Goal: Task Accomplishment & Management: Complete application form

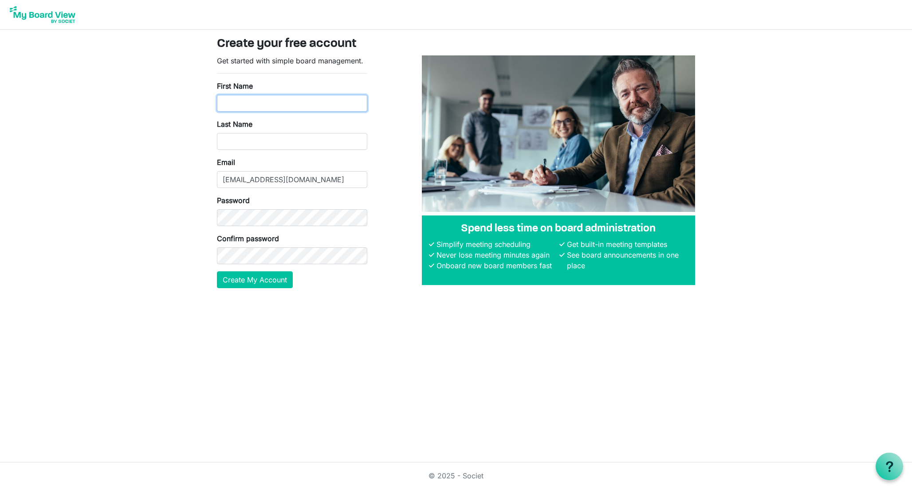
click at [301, 110] on input "First Name" at bounding box center [292, 103] width 150 height 17
click at [362, 108] on keeper-lock "Open Keeper Popup" at bounding box center [356, 103] width 11 height 11
click at [237, 107] on input "First Name" at bounding box center [292, 103] width 150 height 17
type input "Michael"
type input "Heinrich"
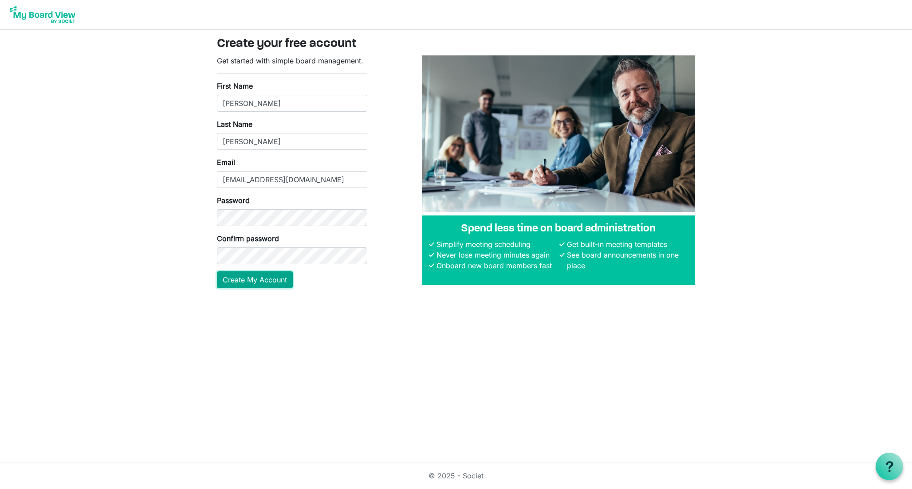
click at [259, 280] on button "Create My Account" at bounding box center [255, 279] width 76 height 17
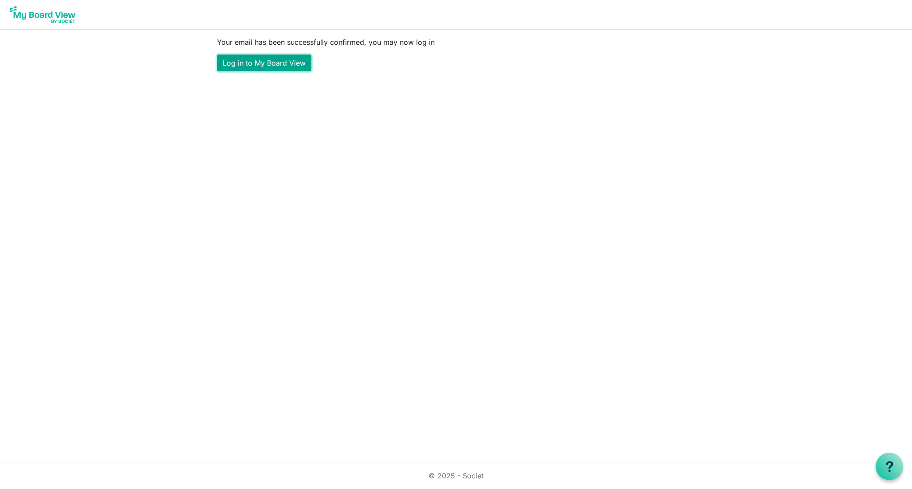
click at [287, 67] on link "Log in to My Board View" at bounding box center [264, 63] width 94 height 17
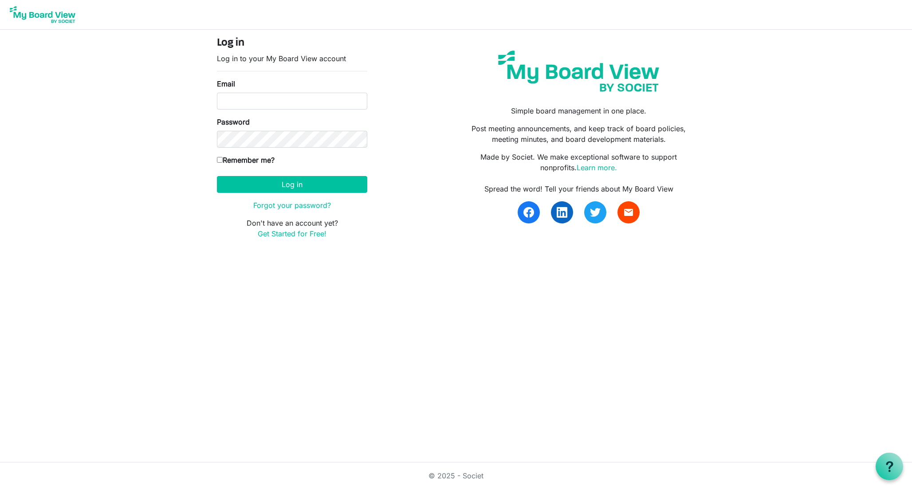
click at [354, 102] on keeper-lock "Open Keeper Popup" at bounding box center [356, 101] width 11 height 11
type input "mheinrich@gmail.com"
click at [301, 189] on button "Log in" at bounding box center [292, 184] width 150 height 17
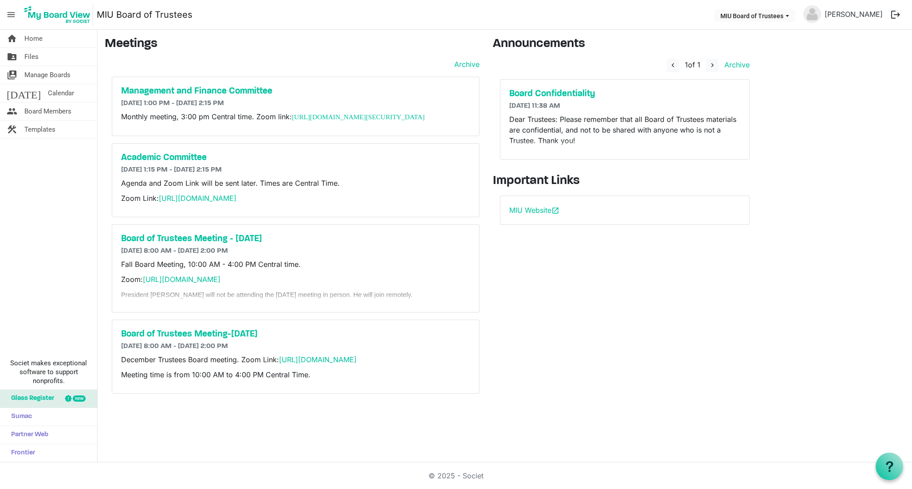
click at [641, 289] on div "Announcements navigate_before 1 of 1 navigate_next Archive Board Confidentialit…" at bounding box center [624, 219] width 277 height 364
